Goal: Complete application form

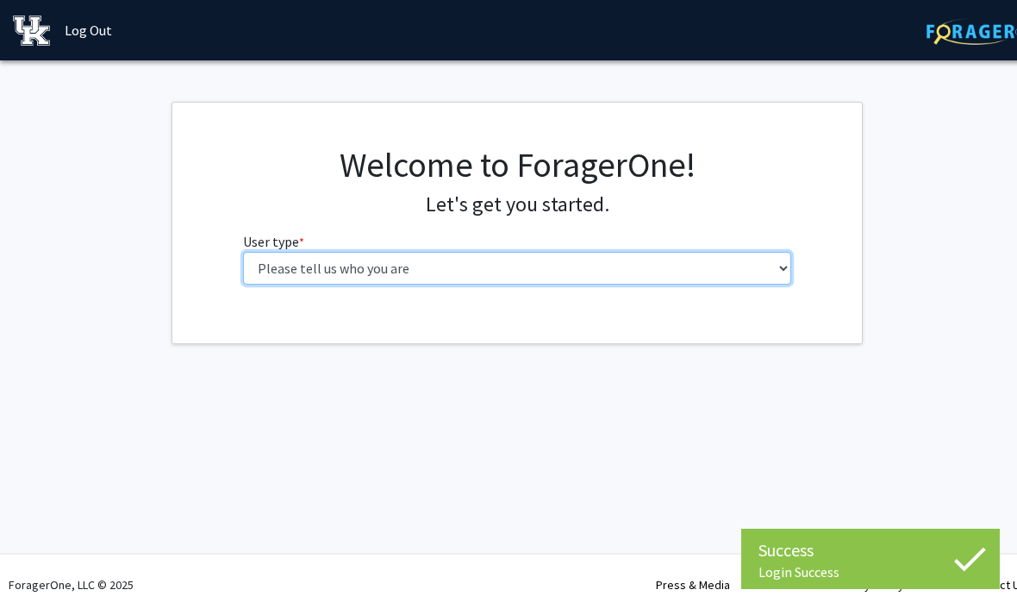
click at [713, 278] on select "Please tell us who you are Undergraduate Student Master's Student Doctoral Cand…" at bounding box center [517, 268] width 549 height 33
select select "1: undergrad"
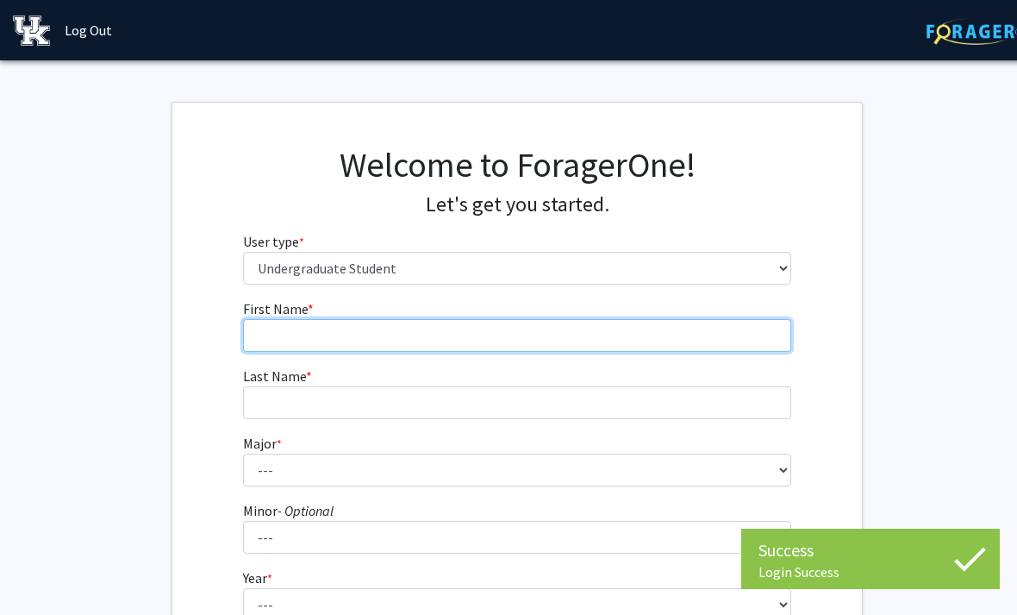
click at [712, 347] on input "First Name * required" at bounding box center [517, 335] width 549 height 33
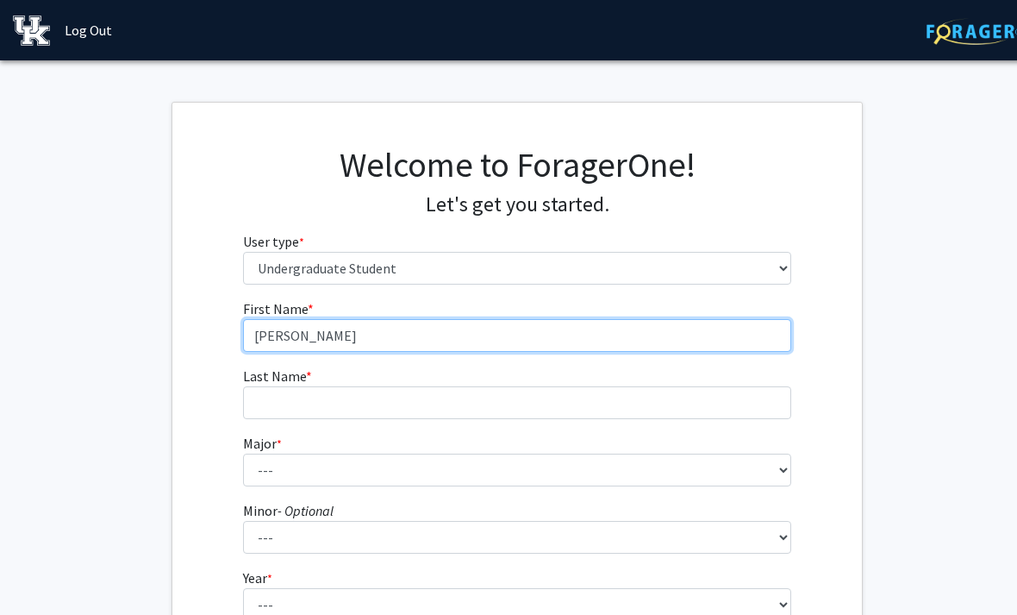
type input "[PERSON_NAME]"
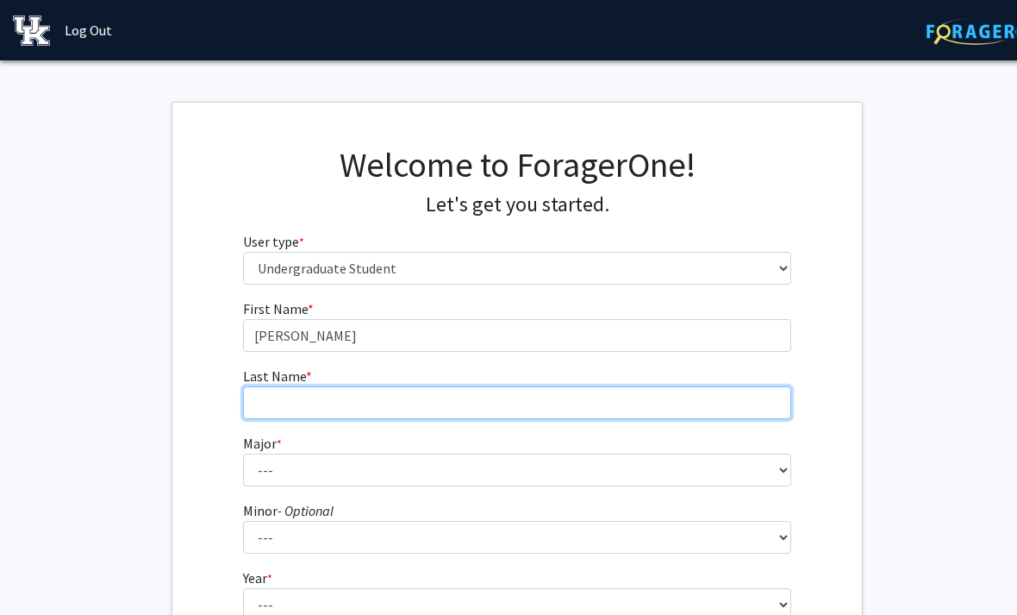
click at [521, 415] on input "Last Name * required" at bounding box center [517, 402] width 549 height 33
type input "[PERSON_NAME]"
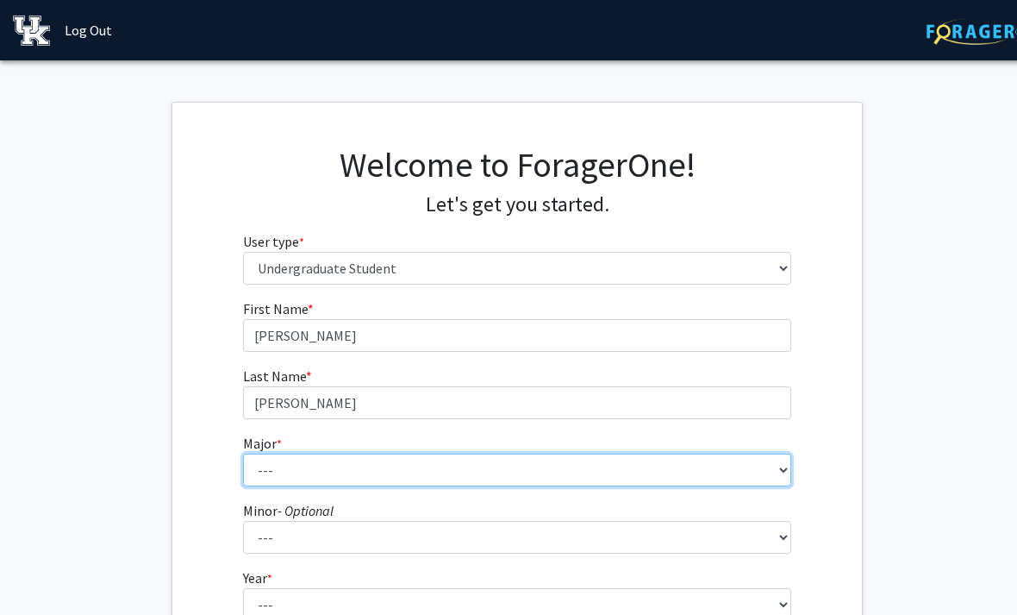
click at [607, 466] on select "--- Accounting Aerospace Engineering African American & Africana Studies Agricu…" at bounding box center [517, 469] width 549 height 33
select select "64: 900"
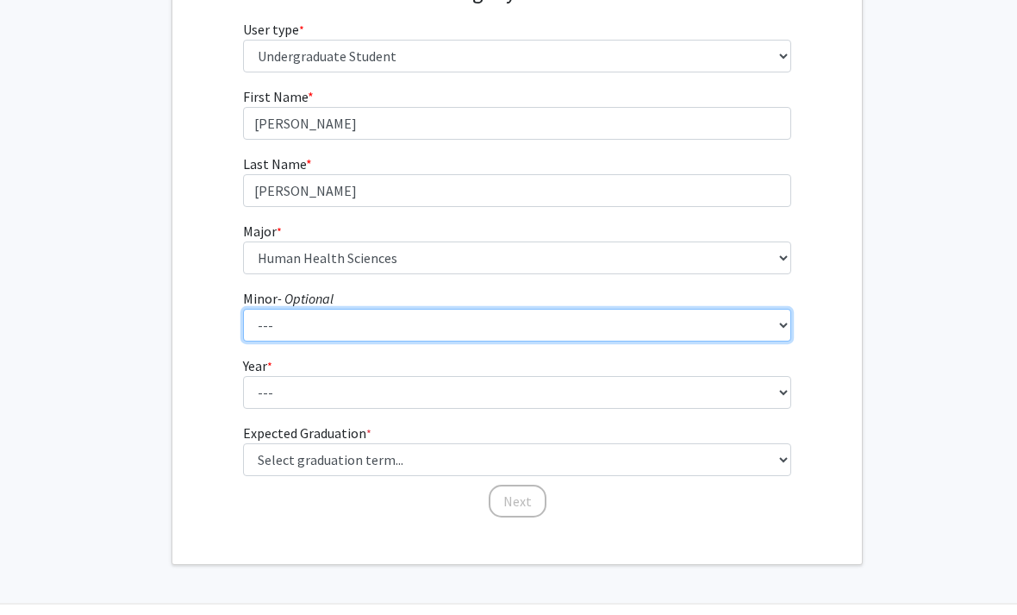
scroll to position [206, 0]
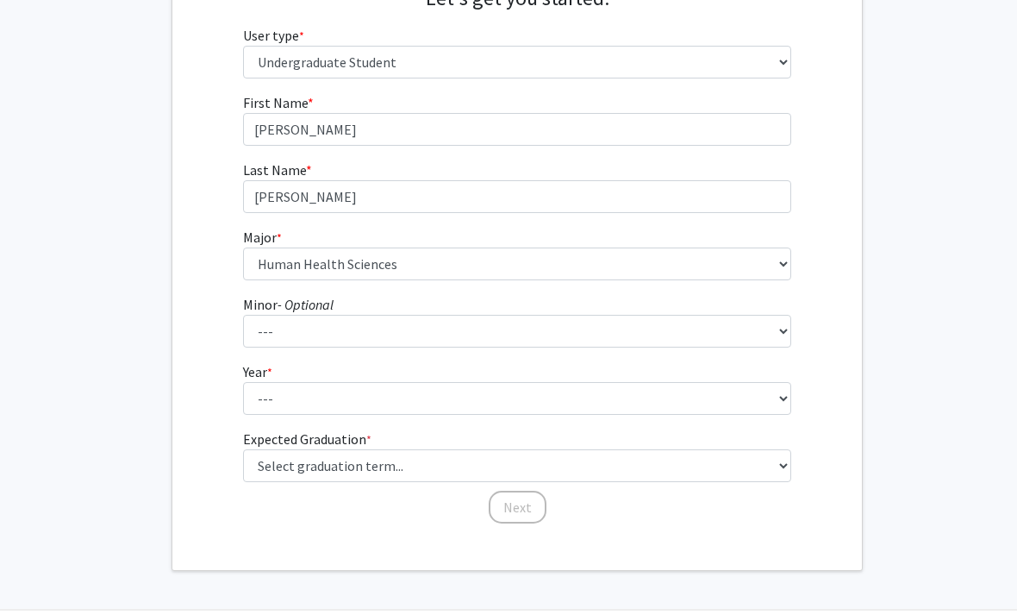
click at [563, 415] on form "First Name * required [PERSON_NAME] Last Name * required [PERSON_NAME] * requir…" at bounding box center [517, 299] width 549 height 415
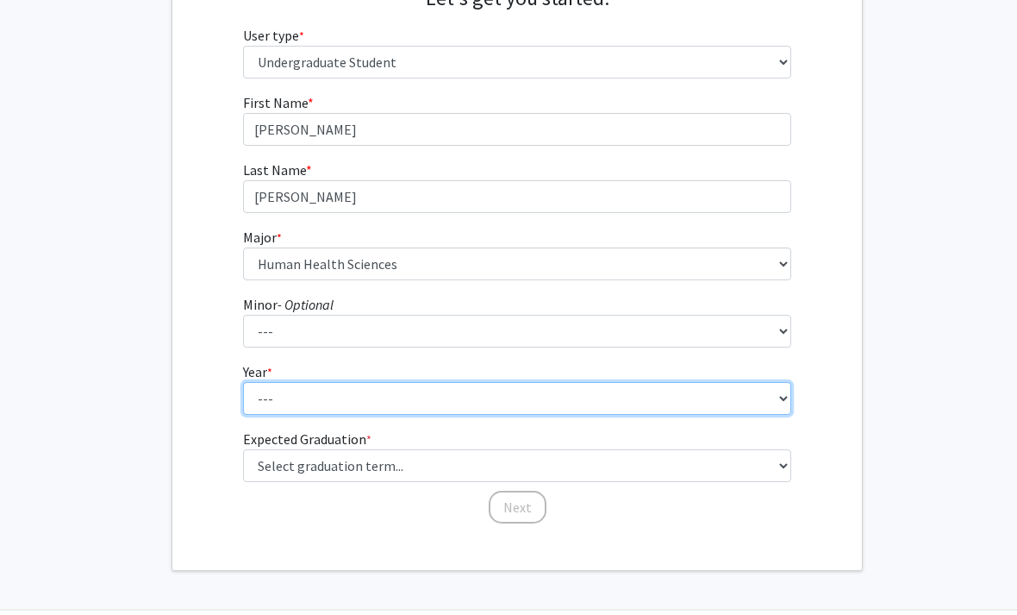
select select "1: first-year"
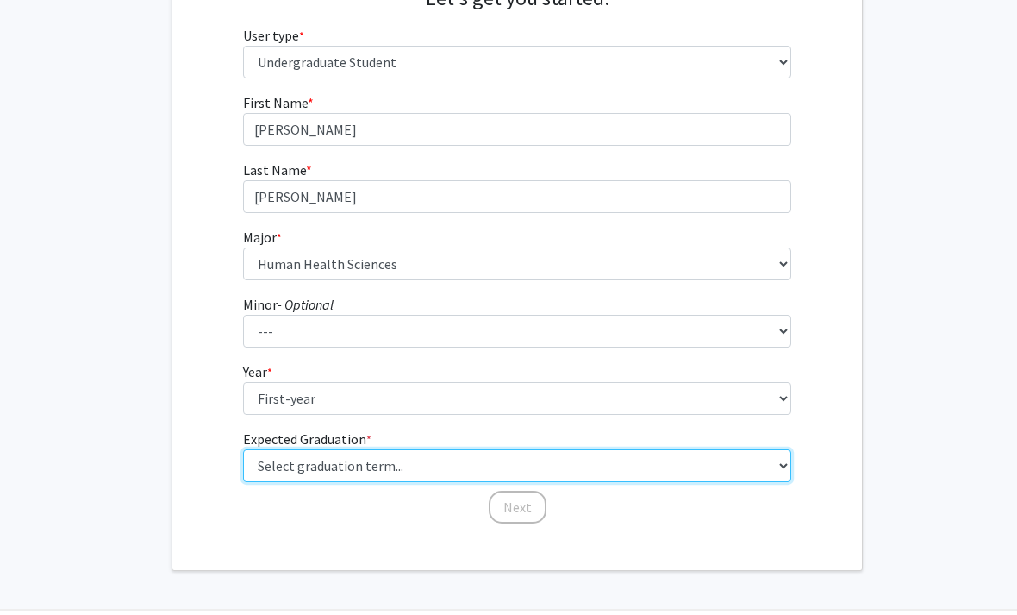
select select "17: spring_2029"
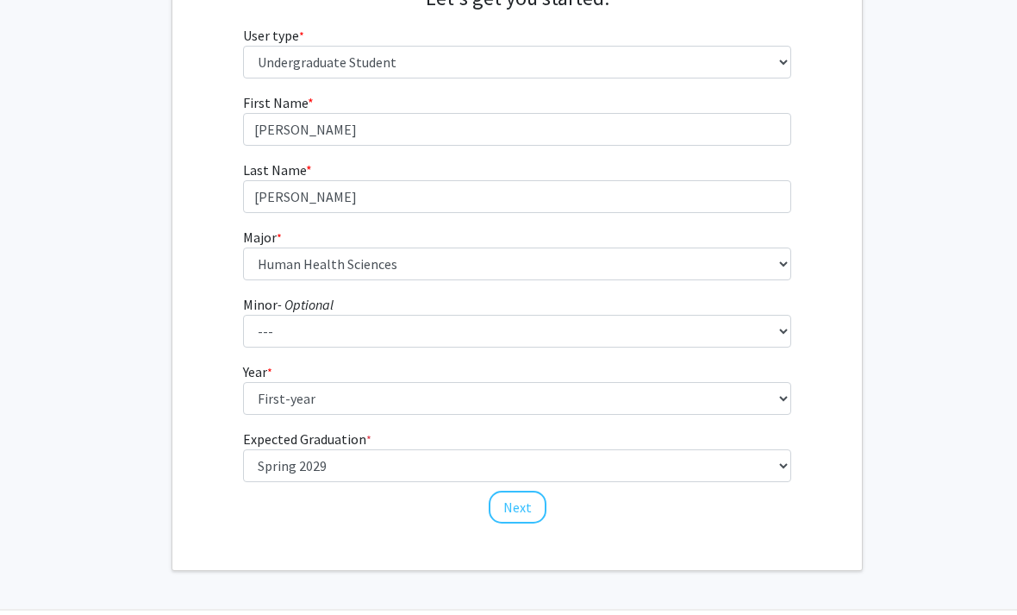
click at [502, 524] on div "Welcome to ForagerOne! Let's get you started. User type * required Please tell …" at bounding box center [516, 233] width 689 height 673
drag, startPoint x: 514, startPoint y: 513, endPoint x: 514, endPoint y: 252, distance: 261.1
click at [514, 513] on button "Next" at bounding box center [518, 506] width 58 height 33
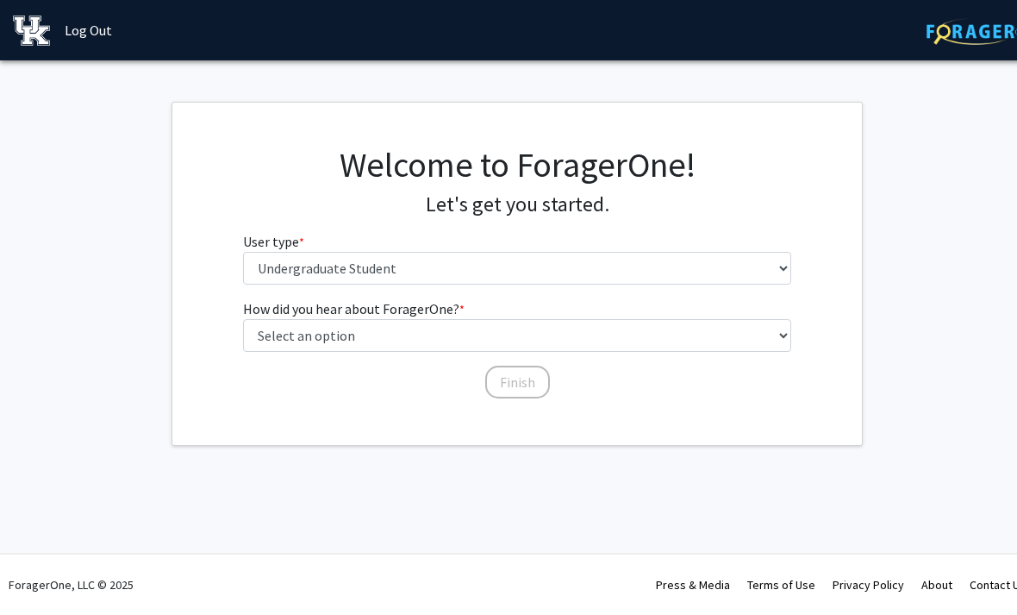
scroll to position [0, 0]
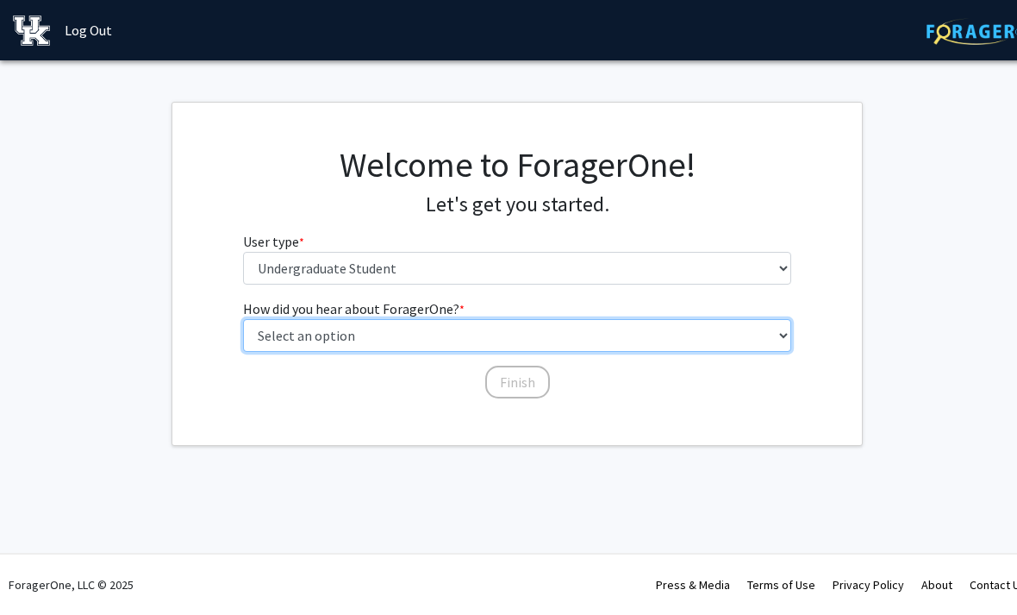
select select "1: peer_recommendation"
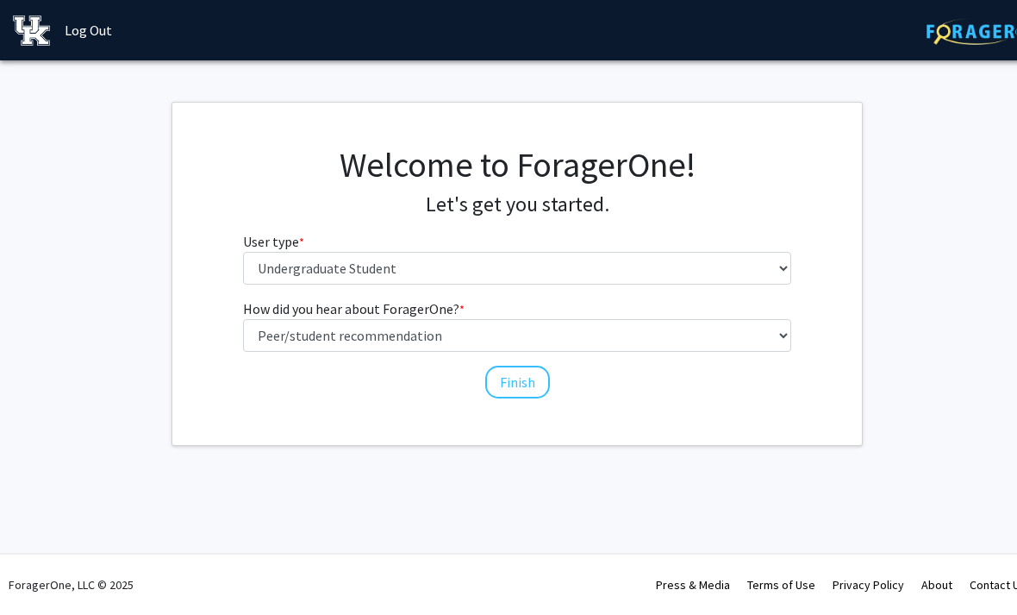
click at [520, 398] on div "How did you hear about ForagerOne? * required Select an option Peer/student rec…" at bounding box center [517, 349] width 575 height 102
click at [518, 384] on button "Finish" at bounding box center [517, 381] width 65 height 33
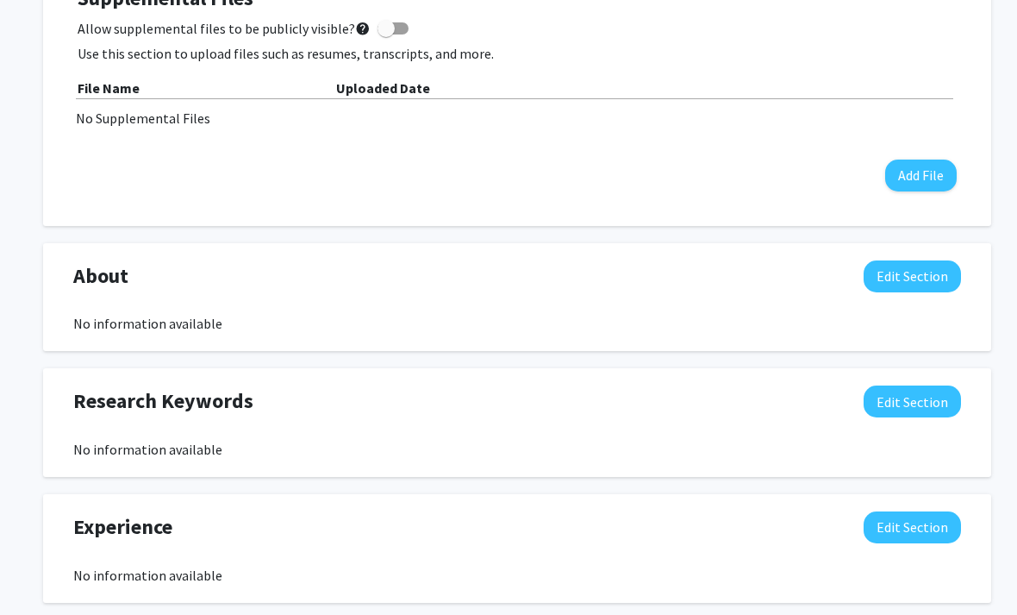
scroll to position [557, 0]
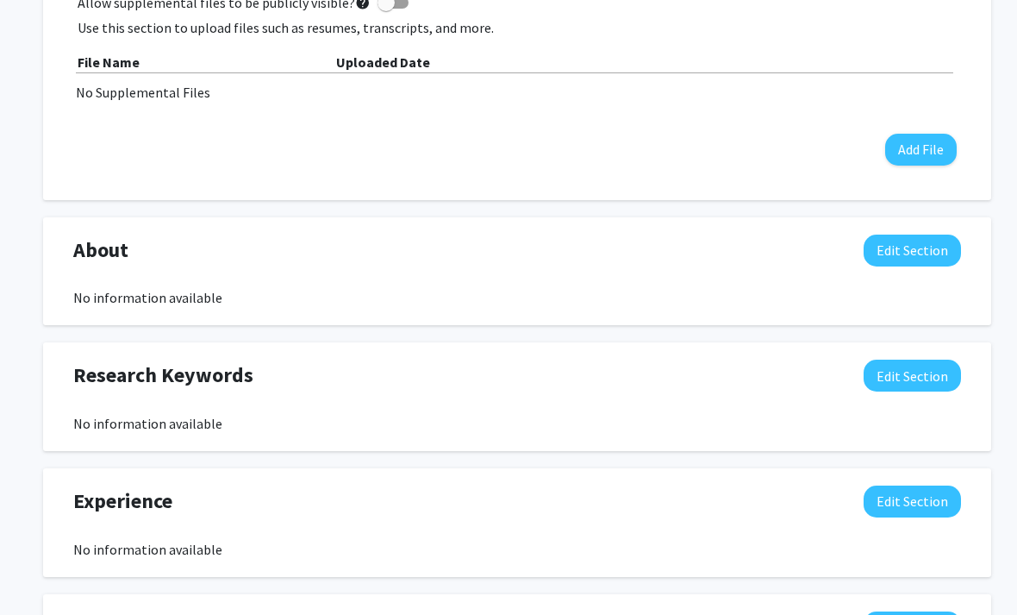
click at [932, 252] on button "Edit Section" at bounding box center [912, 250] width 97 height 32
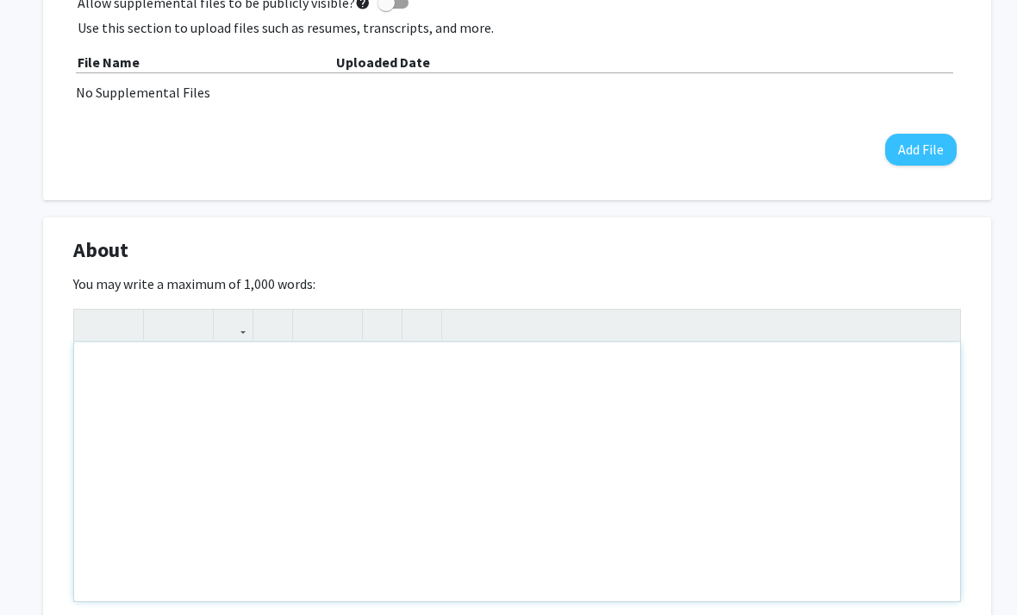
click at [569, 398] on div "Note to users with screen readers: Please deactivate our accessibility plugin f…" at bounding box center [517, 471] width 886 height 259
type textarea "Pre-Dental Student"
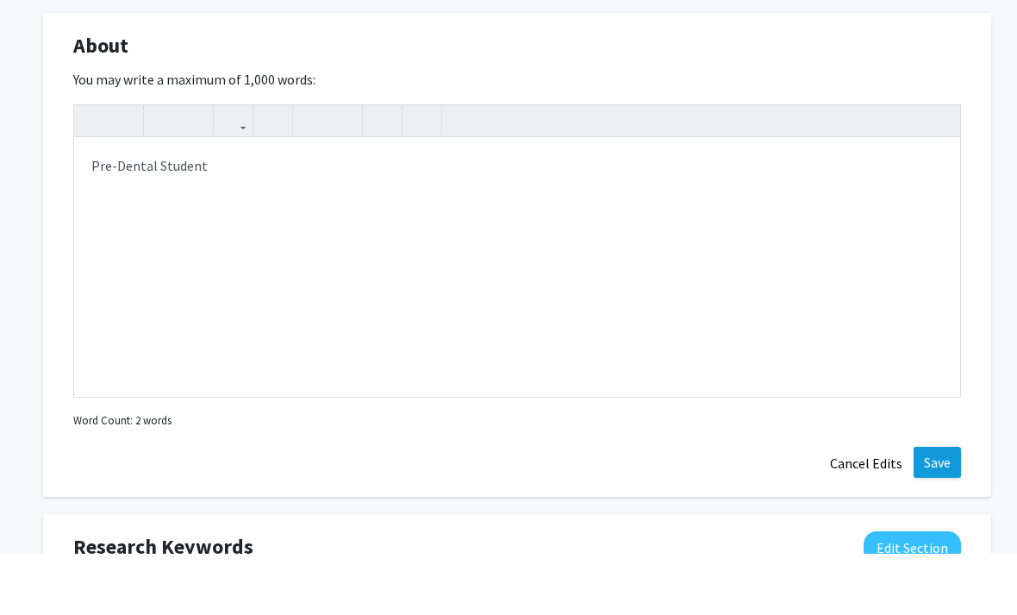
click at [940, 508] on button "Save" at bounding box center [937, 523] width 47 height 31
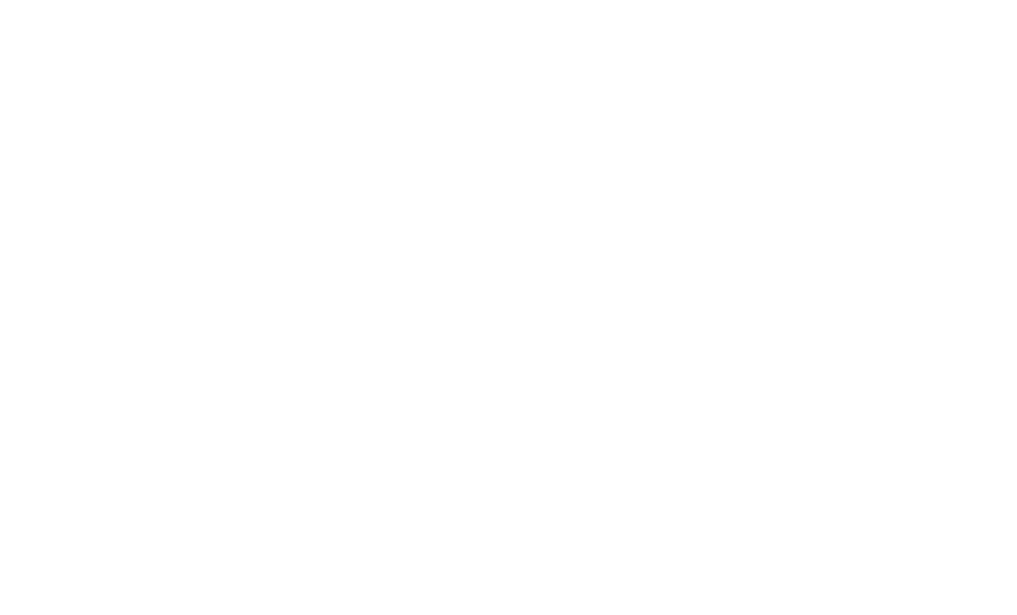
scroll to position [0, 0]
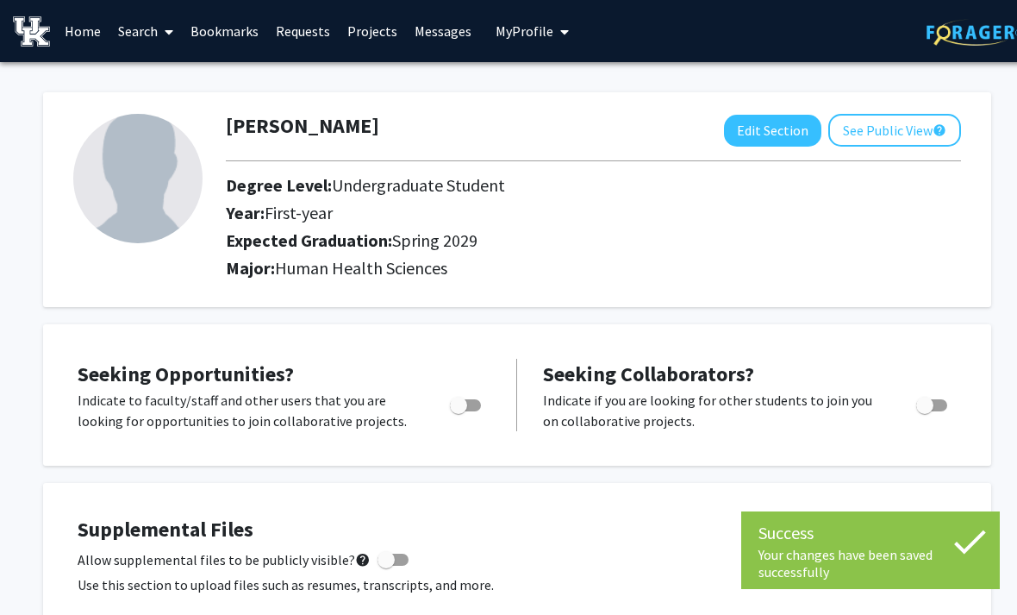
click at [362, 32] on link "Projects" at bounding box center [372, 31] width 67 height 60
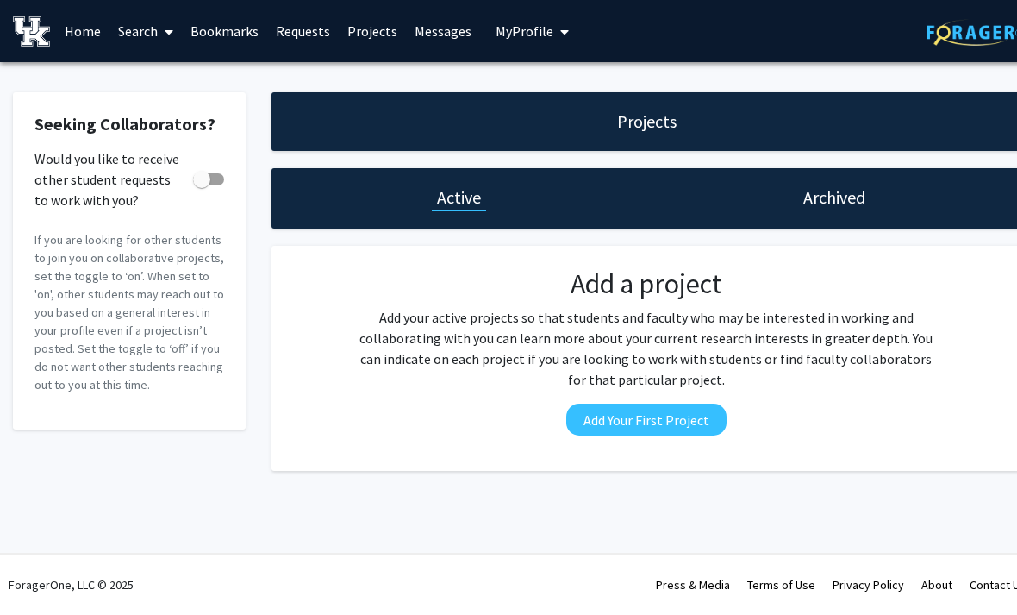
click at [95, 34] on link "Home" at bounding box center [82, 31] width 53 height 60
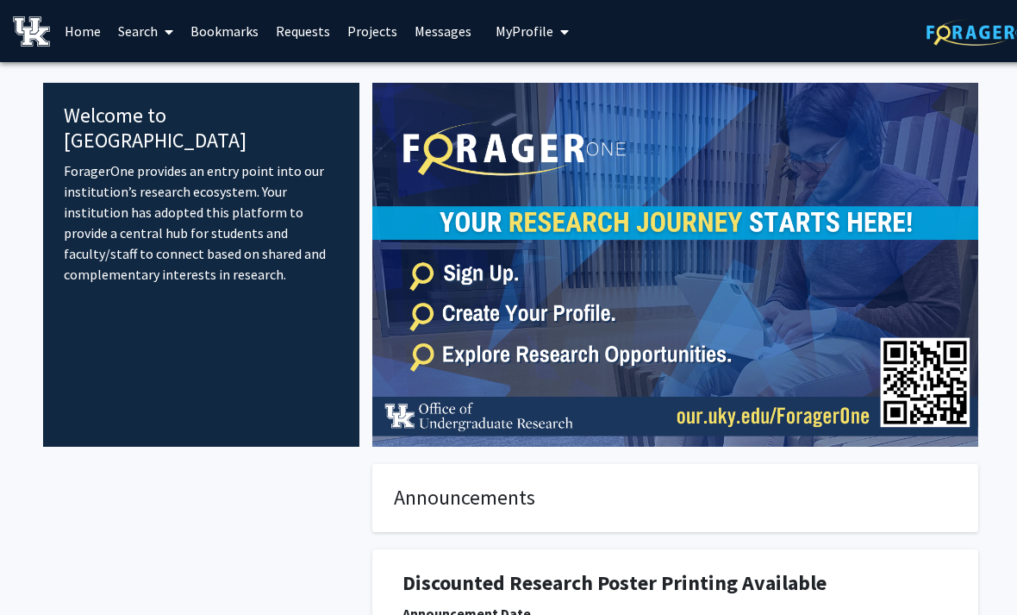
click at [146, 28] on link "Search" at bounding box center [145, 31] width 72 height 60
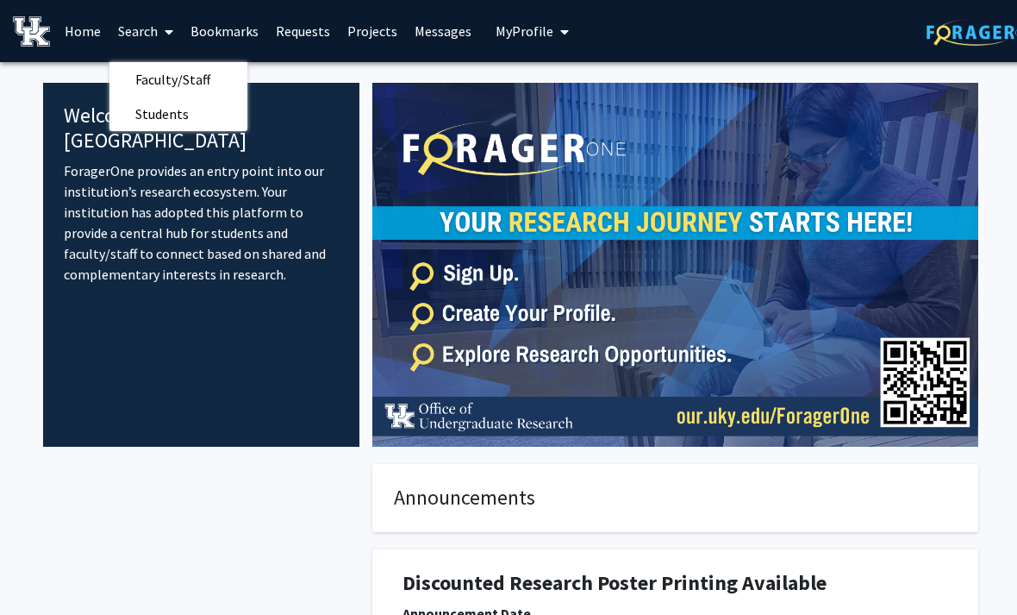
click at [230, 28] on link "Bookmarks" at bounding box center [224, 31] width 85 height 60
